Goal: Task Accomplishment & Management: Manage account settings

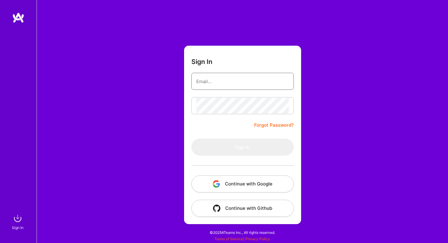
type input "[PERSON_NAME][EMAIL_ADDRESS][PERSON_NAME][DOMAIN_NAME]"
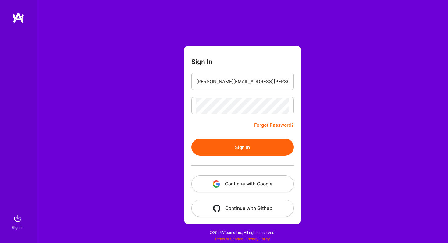
click at [239, 150] on button "Sign In" at bounding box center [242, 147] width 102 height 17
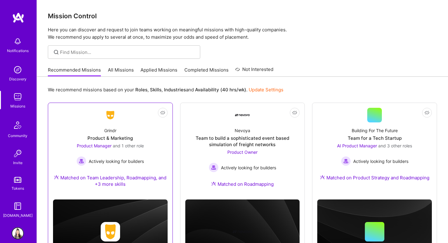
click at [135, 158] on span "Actively looking for builders" at bounding box center [116, 161] width 55 height 6
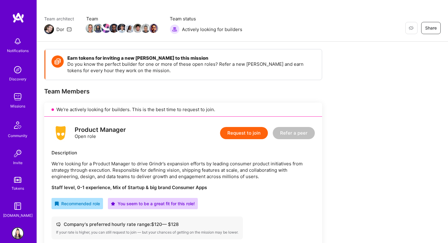
scroll to position [40, 0]
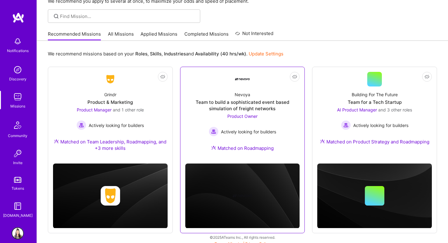
scroll to position [40, 0]
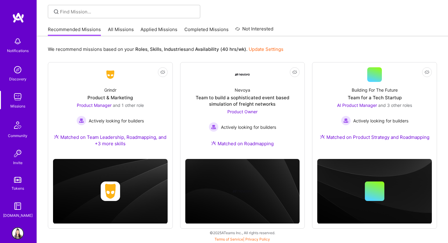
click at [118, 31] on link "All Missions" at bounding box center [121, 31] width 26 height 10
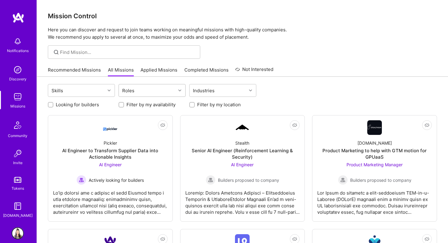
click at [153, 92] on div "Roles" at bounding box center [147, 90] width 57 height 12
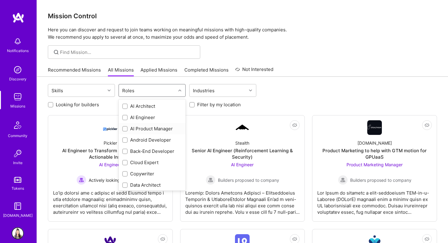
click at [123, 129] on div at bounding box center [124, 128] width 5 height 5
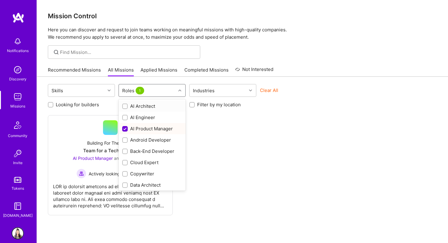
click at [147, 90] on div "Roles 1" at bounding box center [147, 90] width 57 height 12
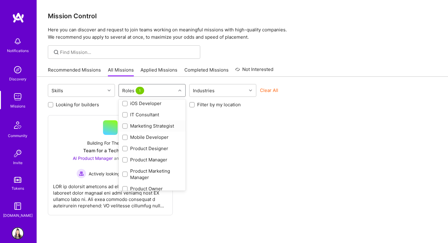
scroll to position [191, 0]
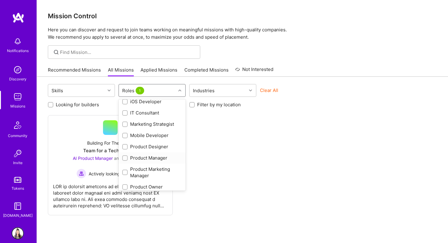
click at [125, 159] on input "checkbox" at bounding box center [125, 158] width 4 height 4
checkbox input "true"
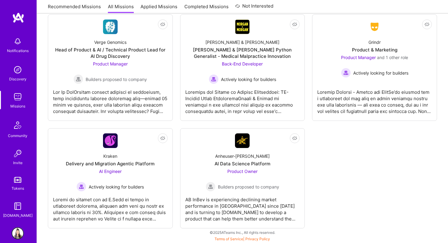
scroll to position [0, 0]
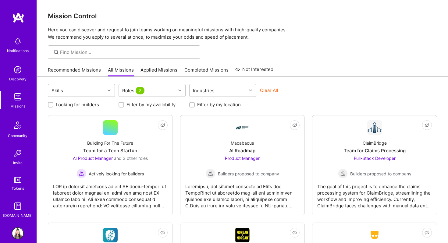
click at [23, 236] on img at bounding box center [18, 233] width 12 height 12
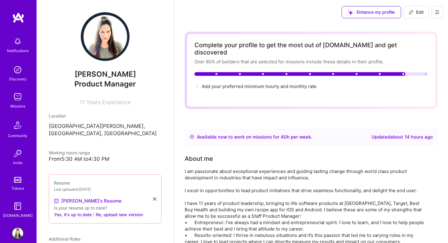
click at [19, 231] on img at bounding box center [18, 233] width 12 height 12
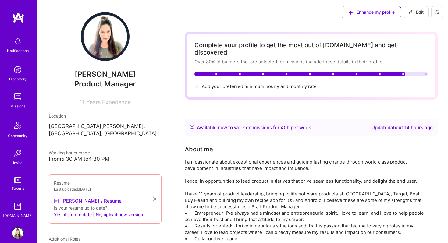
click at [20, 237] on img at bounding box center [18, 233] width 12 height 12
click at [17, 230] on img at bounding box center [18, 233] width 12 height 12
